Goal: Find specific page/section: Find specific page/section

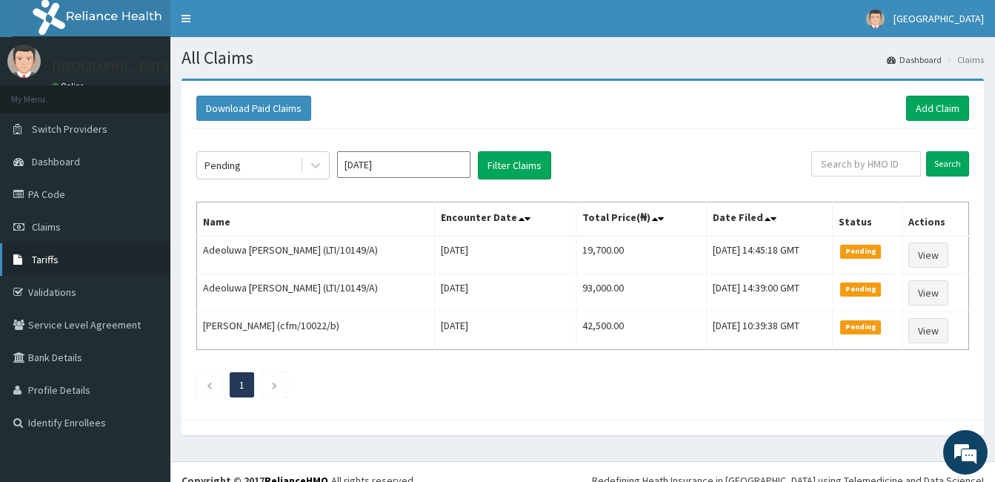
click at [61, 256] on link "Tariffs" at bounding box center [85, 259] width 170 height 33
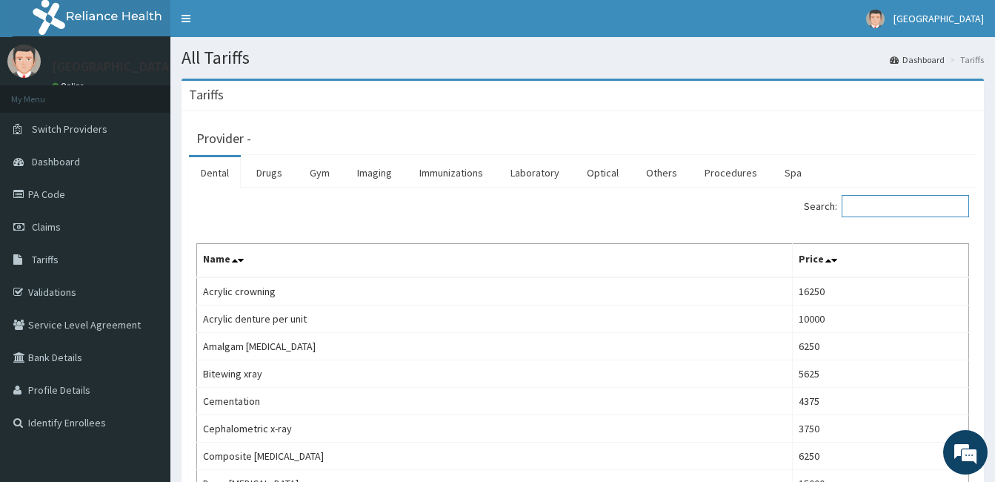
click at [877, 205] on input "Search:" at bounding box center [905, 206] width 127 height 22
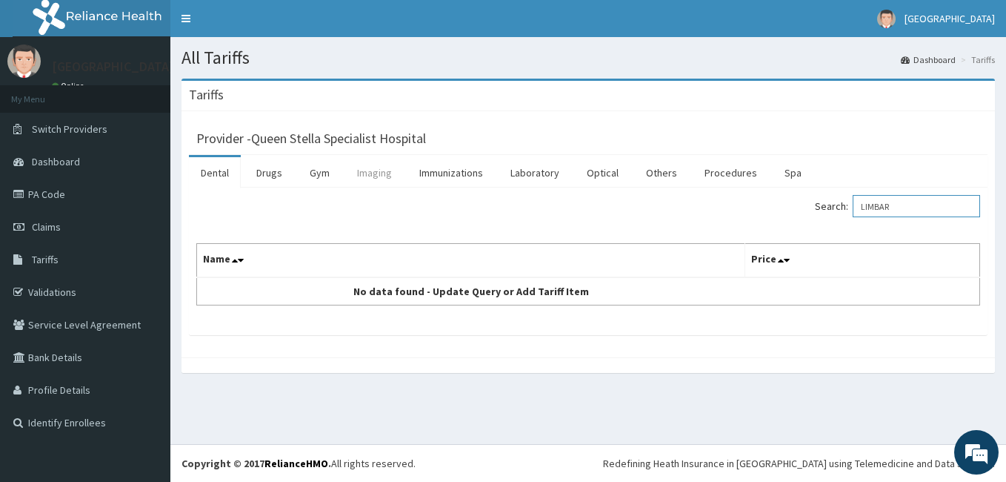
type input "LIMBAR"
click at [376, 177] on link "Imaging" at bounding box center [374, 172] width 59 height 31
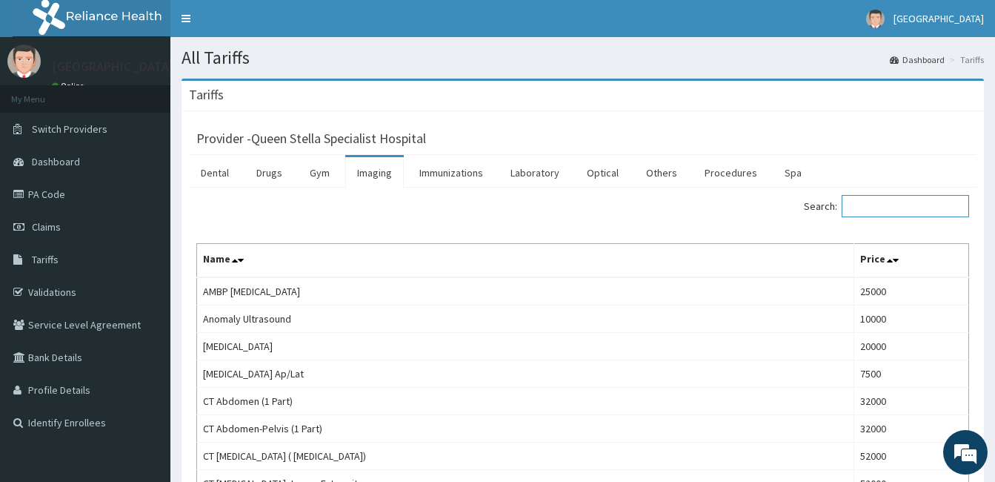
click at [863, 206] on input "Search:" at bounding box center [905, 206] width 127 height 22
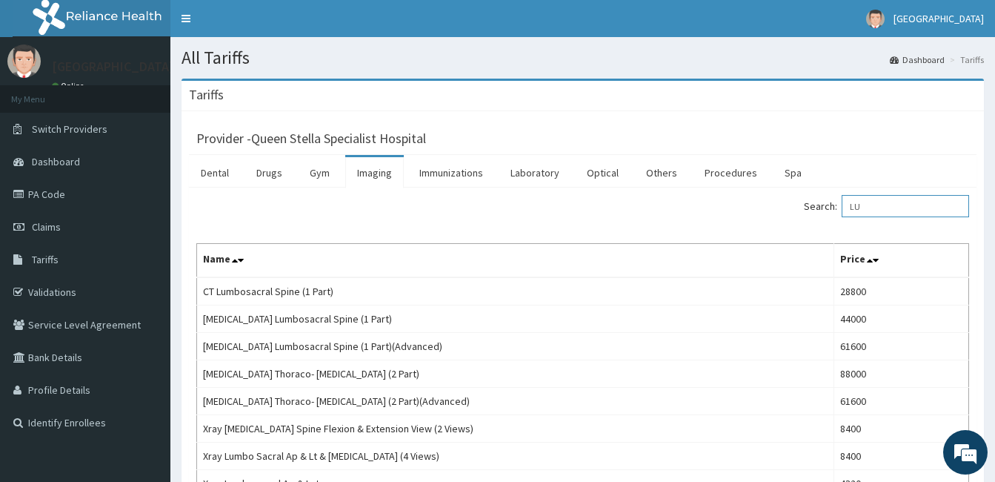
type input "L"
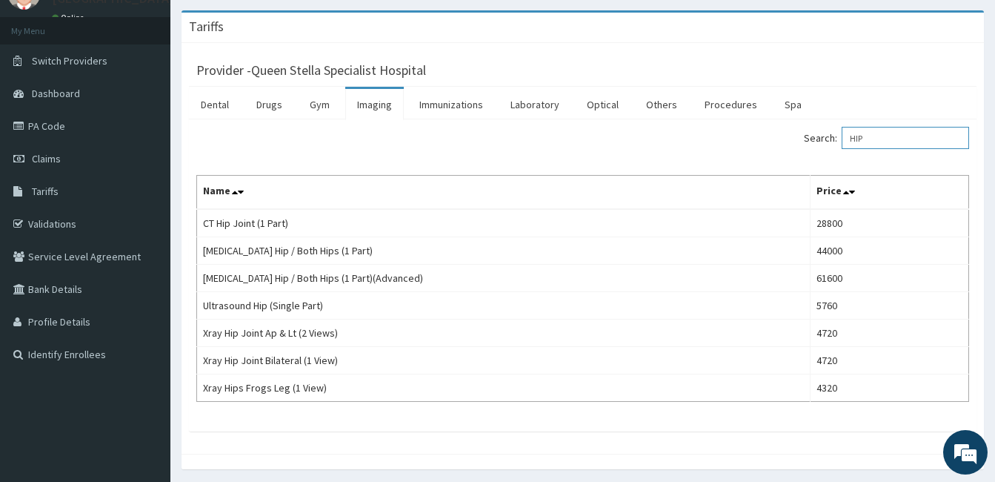
scroll to position [119, 0]
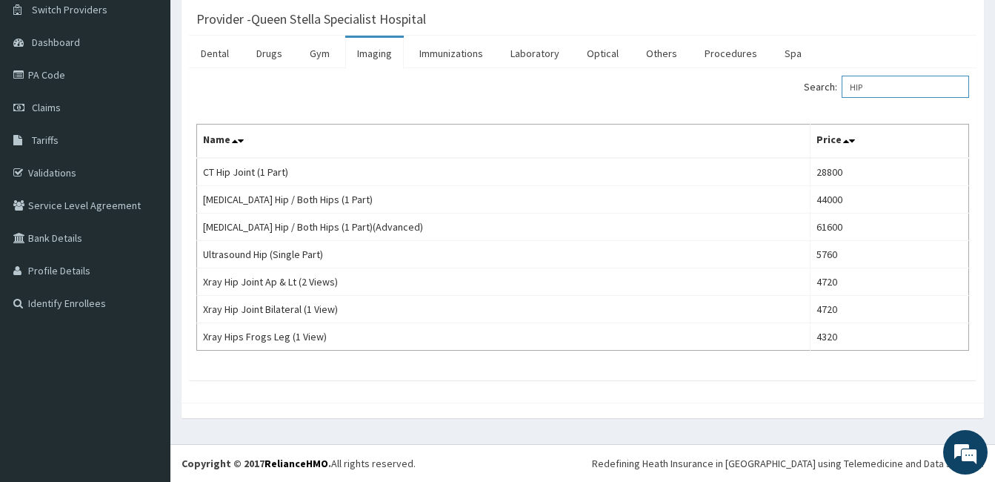
type input "HIP"
click at [62, 76] on link "PA Code" at bounding box center [85, 75] width 170 height 33
click at [60, 110] on span "Claims" at bounding box center [46, 107] width 29 height 13
